Goal: Check status

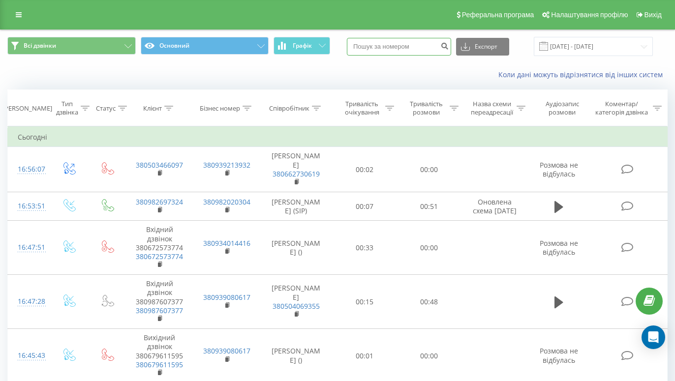
paste input "0503466097"
type input "0503466097"
click at [446, 47] on icon "submit" at bounding box center [444, 45] width 8 height 6
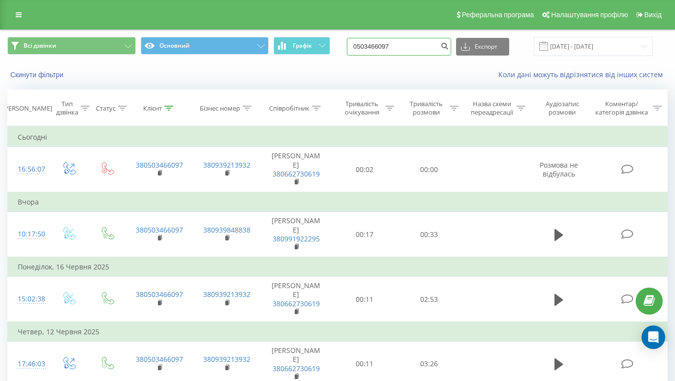
drag, startPoint x: 406, startPoint y: 51, endPoint x: 362, endPoint y: 49, distance: 43.3
click at [362, 49] on input "0503466097" at bounding box center [399, 47] width 104 height 18
